Goal: Ask a question

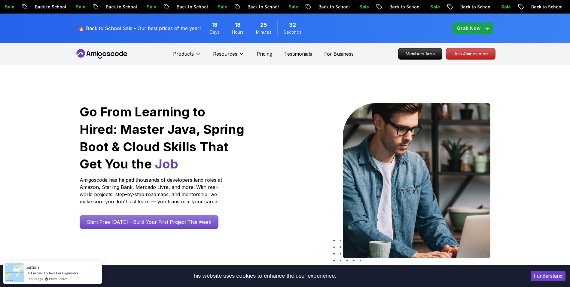
click at [563, 274] on button "I understand" at bounding box center [548, 276] width 35 height 10
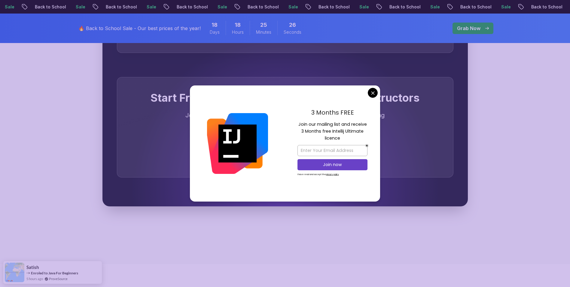
scroll to position [1924, 0]
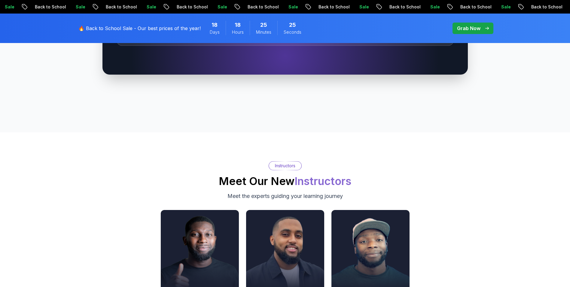
drag, startPoint x: 372, startPoint y: 95, endPoint x: 402, endPoint y: 104, distance: 31.7
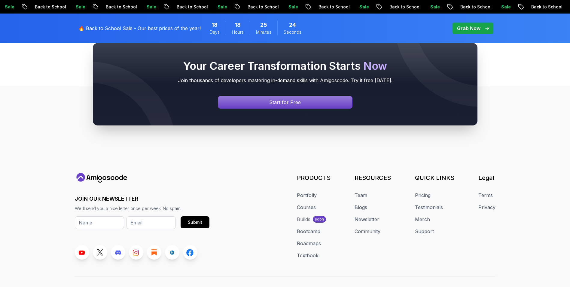
scroll to position [2276, 0]
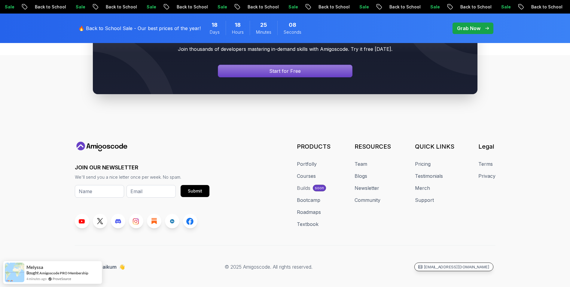
click at [490, 264] on p "[EMAIL_ADDRESS][DOMAIN_NAME]" at bounding box center [457, 267] width 66 height 6
click at [425, 196] on link "Support" at bounding box center [424, 199] width 19 height 7
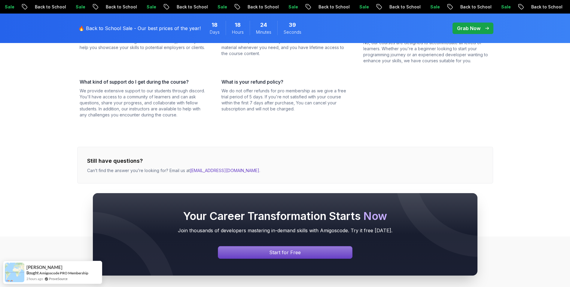
scroll to position [210, 0]
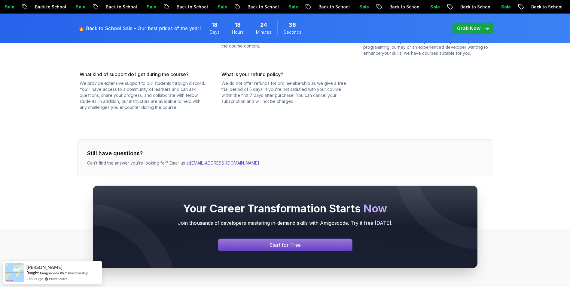
click at [219, 162] on div "Your Career Transformation Starts Now Join thousands of developers mastering in…" at bounding box center [285, 227] width 570 height 140
click at [242, 161] on div "Your Career Transformation Starts Now Join thousands of developers mastering in…" at bounding box center [285, 227] width 570 height 140
drag, startPoint x: 242, startPoint y: 161, endPoint x: 224, endPoint y: 161, distance: 18.0
click at [224, 161] on div "Your Career Transformation Starts Now Join thousands of developers mastering in…" at bounding box center [285, 227] width 570 height 140
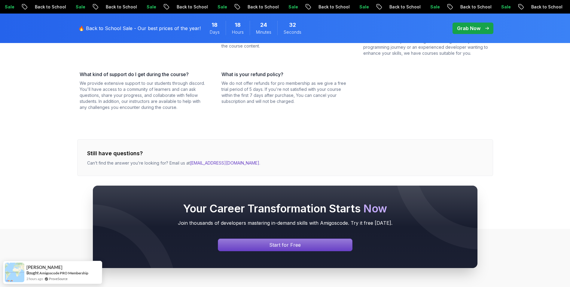
click at [414, 275] on div "Your Career Transformation Starts Now Join thousands of developers mastering in…" at bounding box center [285, 227] width 570 height 140
